Goal: Information Seeking & Learning: Learn about a topic

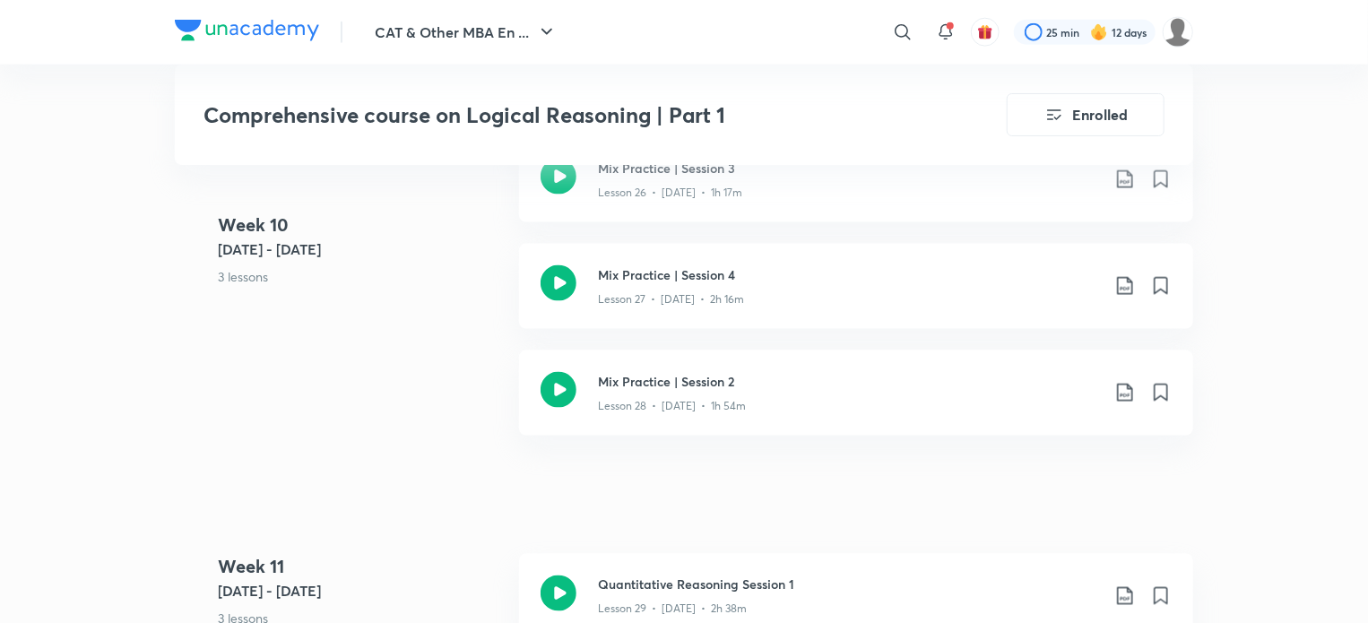
scroll to position [4614, 0]
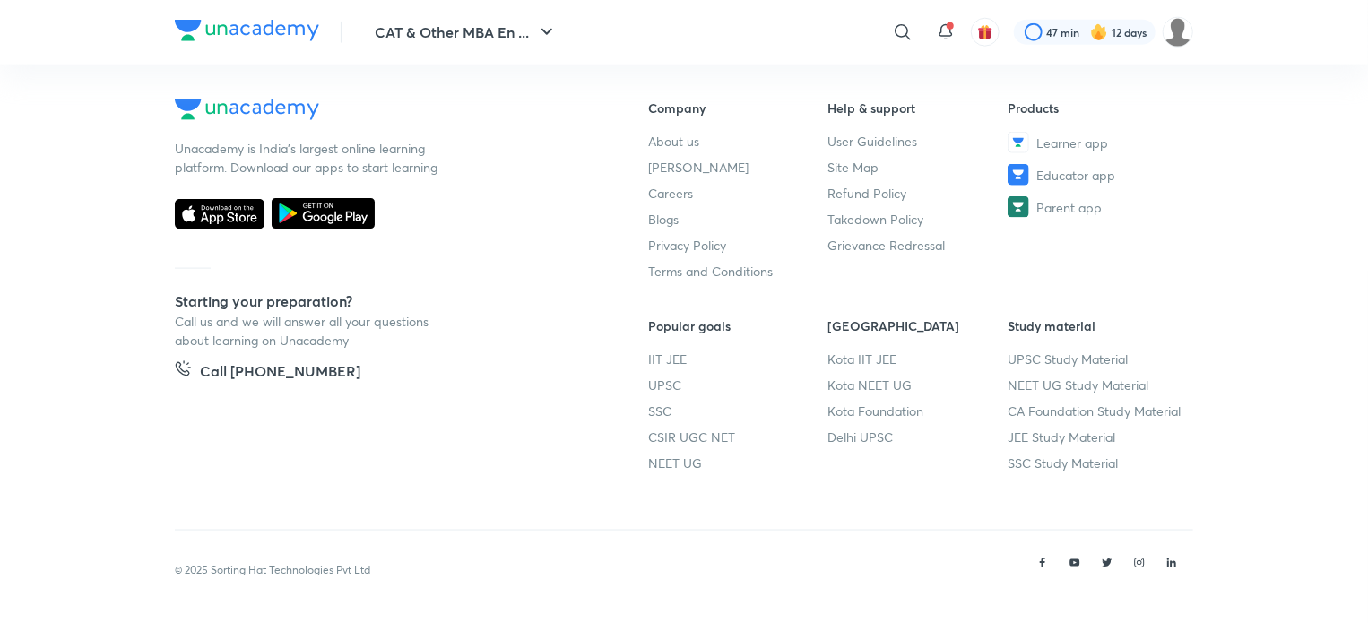
scroll to position [945, 0]
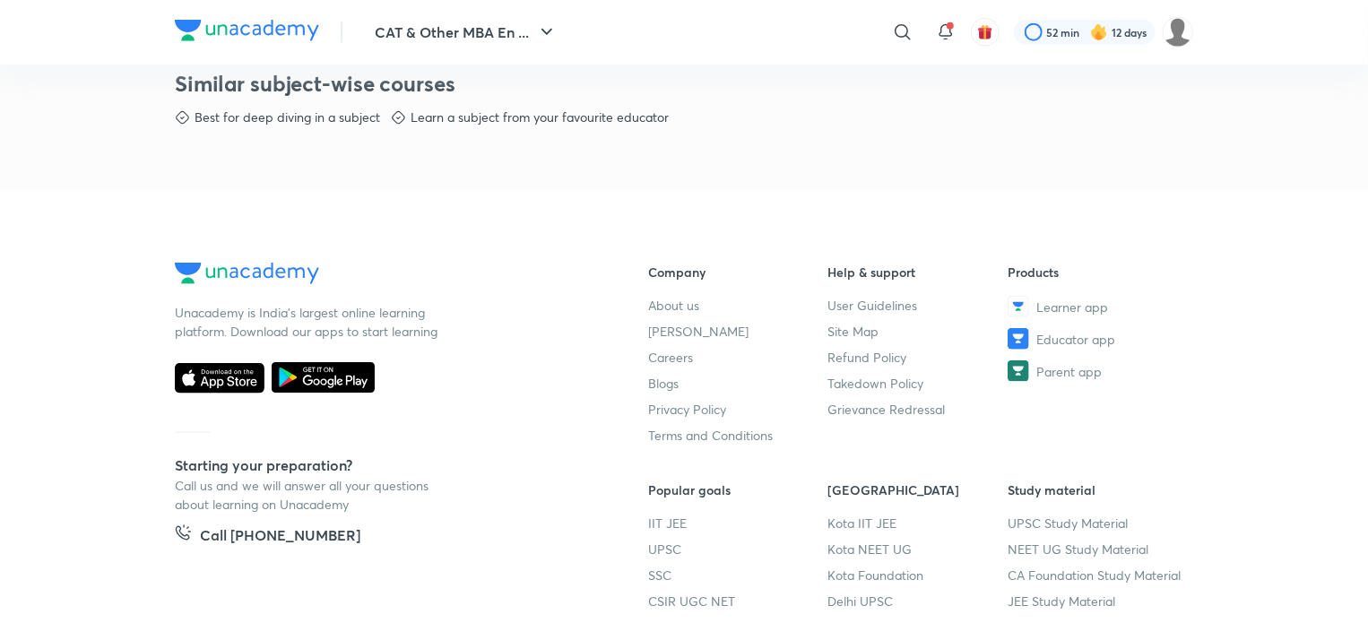
scroll to position [931, 0]
